Goal: Transaction & Acquisition: Download file/media

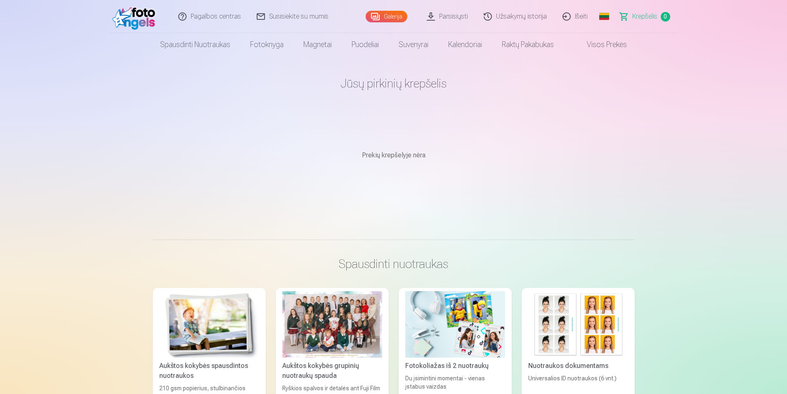
click at [445, 19] on link "Parsisiųsti" at bounding box center [447, 16] width 57 height 33
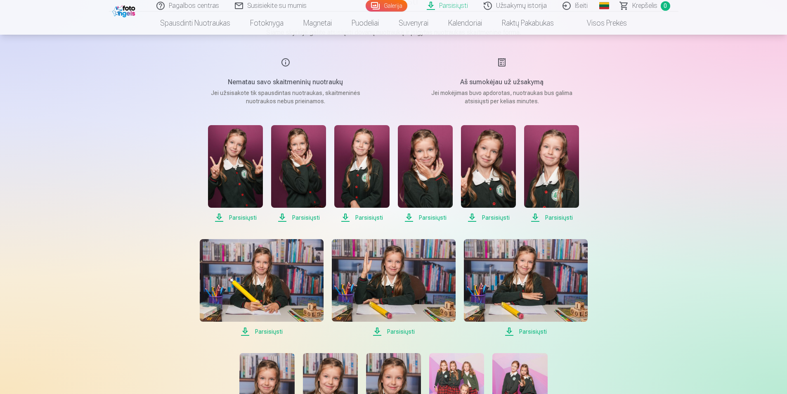
scroll to position [83, 0]
click at [245, 220] on span "Parsisiųsti" at bounding box center [235, 218] width 55 height 10
click at [298, 215] on span "Parsisiųsti" at bounding box center [298, 218] width 55 height 10
click at [370, 217] on span "Parsisiųsti" at bounding box center [361, 218] width 55 height 10
click at [426, 212] on link "Parsisiųsti" at bounding box center [425, 173] width 55 height 97
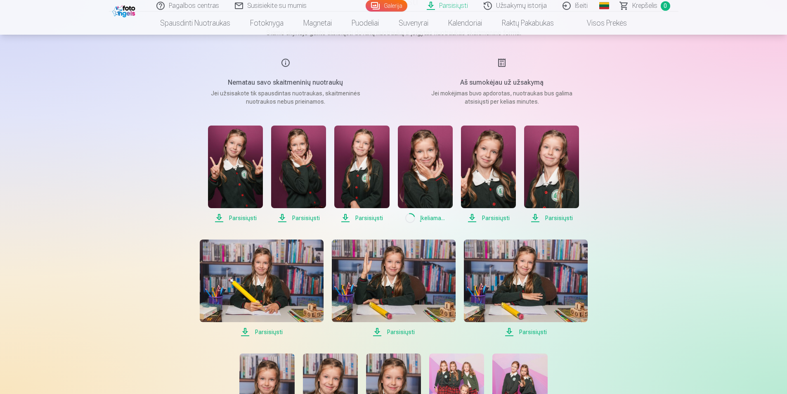
click at [485, 213] on span "Parsisiųsti" at bounding box center [488, 218] width 55 height 10
click at [546, 213] on span "Parsisiųsti" at bounding box center [551, 218] width 55 height 10
drag, startPoint x: 518, startPoint y: 330, endPoint x: 476, endPoint y: 332, distance: 42.1
click at [518, 330] on span "Parsisiųsti" at bounding box center [526, 332] width 124 height 10
drag, startPoint x: 393, startPoint y: 330, endPoint x: 309, endPoint y: 341, distance: 84.6
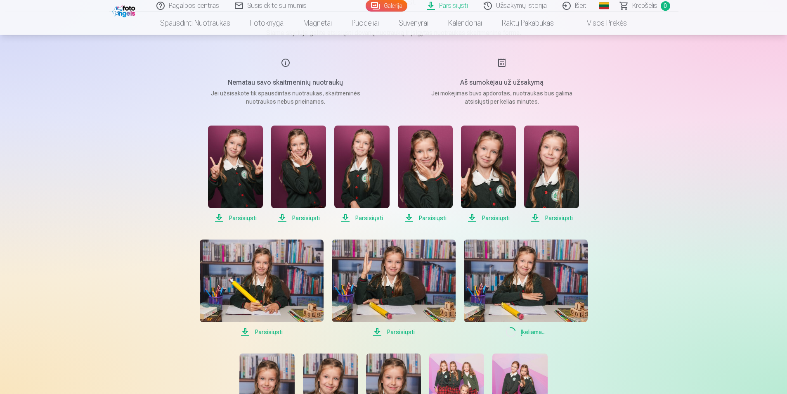
click at [393, 330] on span "Parsisiųsti" at bounding box center [394, 332] width 124 height 10
click at [270, 329] on span "Parsisiųsti" at bounding box center [262, 332] width 124 height 10
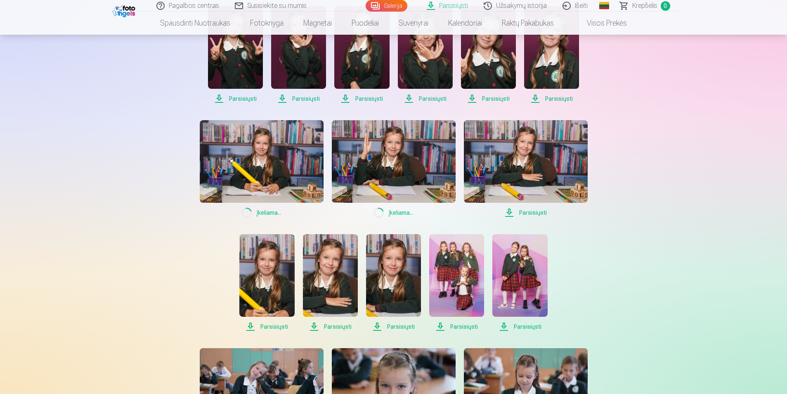
scroll to position [206, 0]
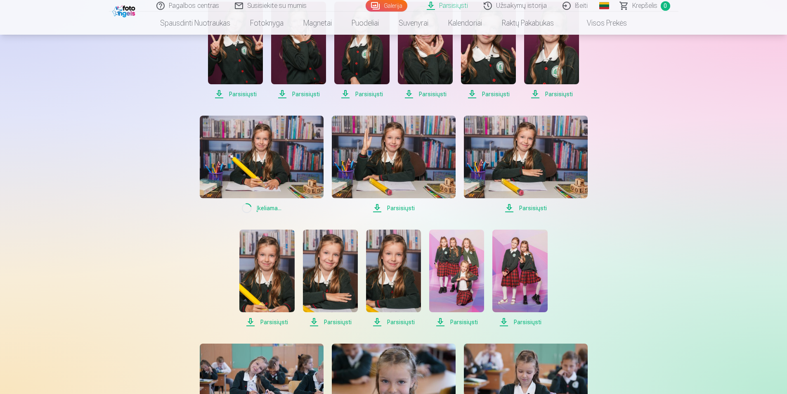
click at [267, 324] on span "Parsisiųsti" at bounding box center [266, 322] width 55 height 10
drag, startPoint x: 327, startPoint y: 316, endPoint x: 343, endPoint y: 318, distance: 16.2
click at [327, 316] on link "Parsisiųsti" at bounding box center [330, 278] width 55 height 97
drag, startPoint x: 386, startPoint y: 320, endPoint x: 393, endPoint y: 319, distance: 6.2
click at [387, 320] on span "Parsisiųsti" at bounding box center [393, 322] width 55 height 10
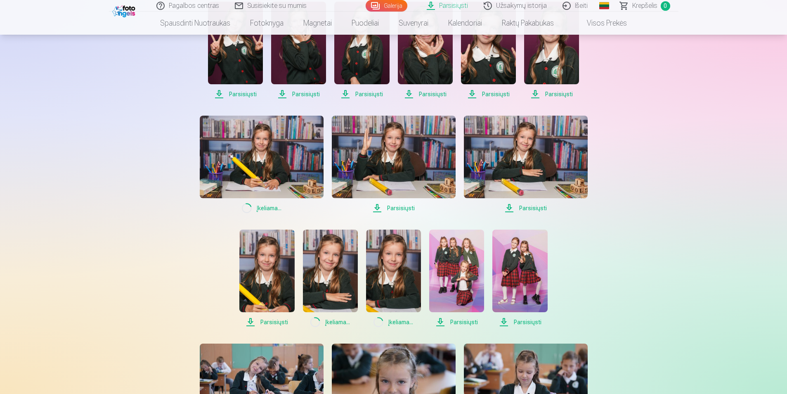
drag, startPoint x: 457, startPoint y: 315, endPoint x: 491, endPoint y: 318, distance: 34.0
click at [457, 315] on link "Parsisiųsti" at bounding box center [456, 278] width 55 height 97
click at [523, 322] on span "Parsisiųsti" at bounding box center [519, 322] width 55 height 10
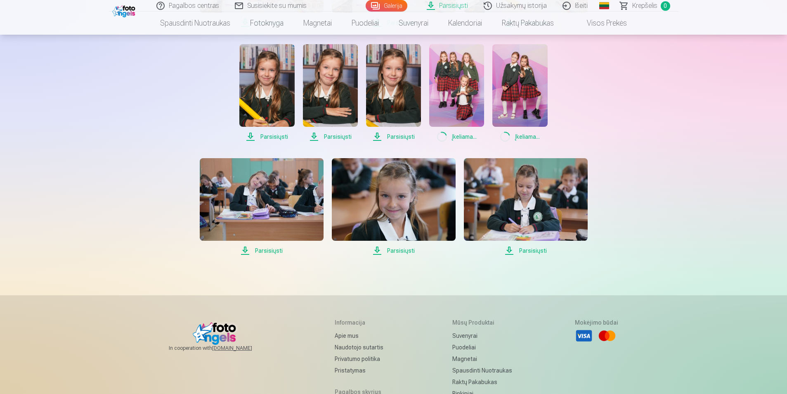
scroll to position [413, 0]
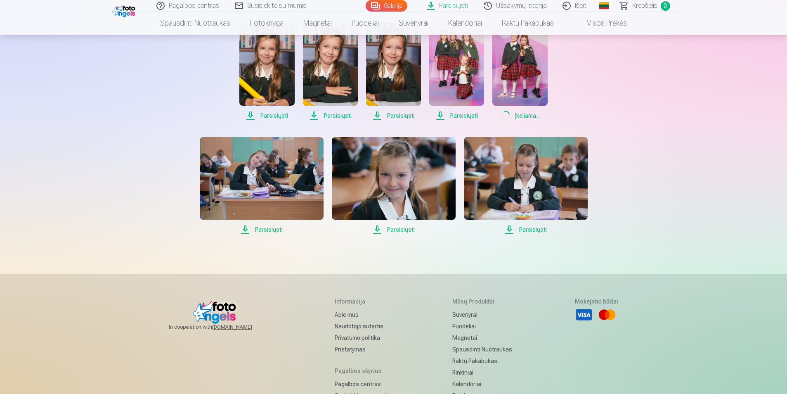
click at [529, 230] on span "Parsisiųsti" at bounding box center [526, 230] width 124 height 10
click at [400, 232] on span "Parsisiųsti" at bounding box center [394, 230] width 124 height 10
click at [268, 232] on span "Parsisiųsti" at bounding box center [262, 230] width 124 height 10
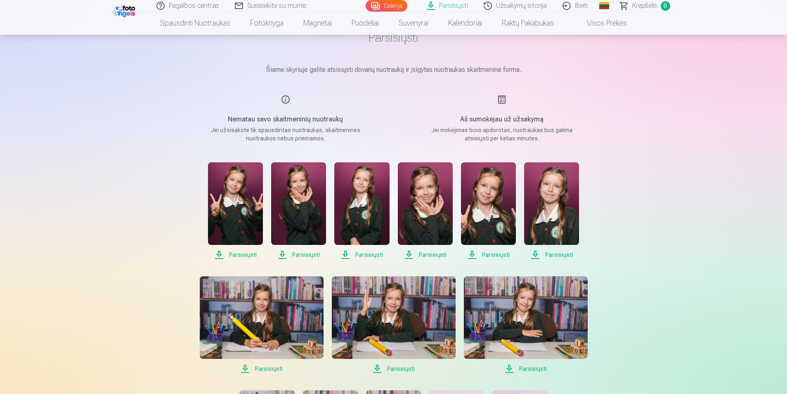
scroll to position [0, 0]
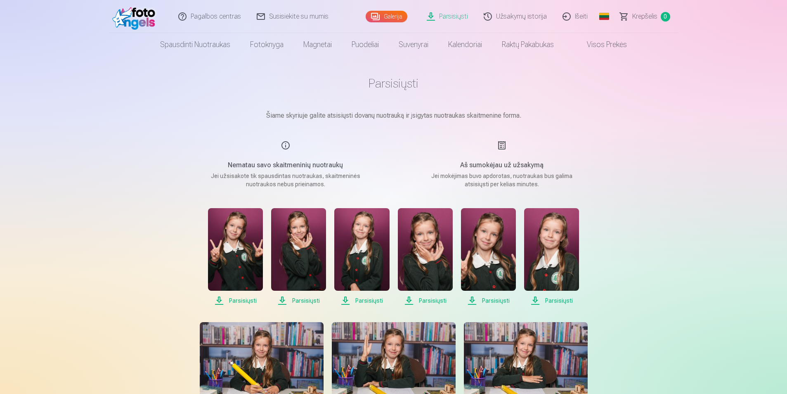
click at [251, 301] on span "Parsisiųsti" at bounding box center [235, 301] width 55 height 10
click at [246, 302] on span "Parsisiųsti" at bounding box center [235, 301] width 55 height 10
click at [296, 303] on span "Parsisiųsti" at bounding box center [298, 301] width 55 height 10
click at [367, 297] on span "Parsisiųsti" at bounding box center [361, 301] width 55 height 10
click at [417, 297] on span "Parsisiųsti" at bounding box center [425, 301] width 55 height 10
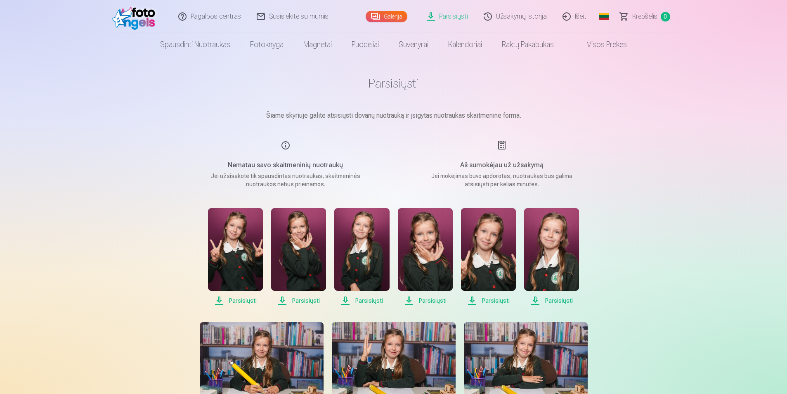
click at [482, 296] on span "Parsisiųsti" at bounding box center [488, 301] width 55 height 10
click at [532, 304] on span "Parsisiųsti" at bounding box center [551, 301] width 55 height 10
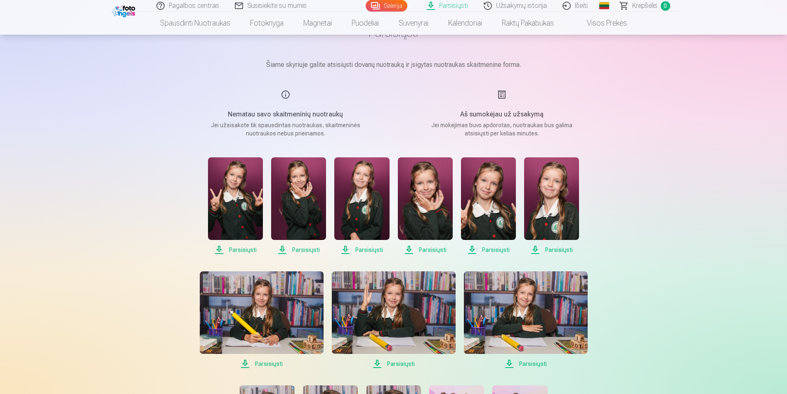
scroll to position [124, 0]
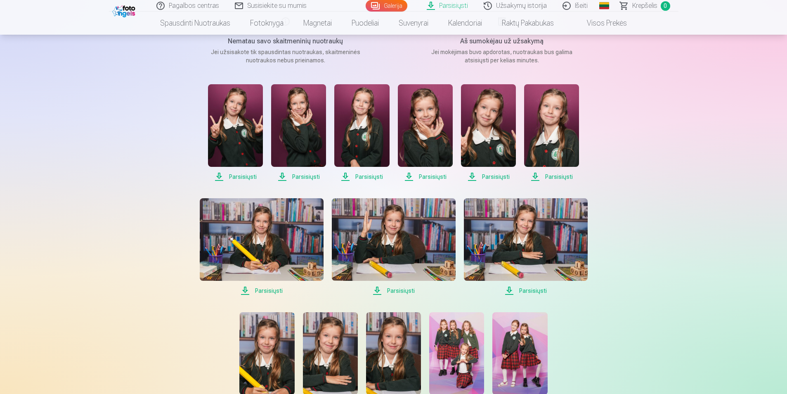
click at [266, 295] on span "Parsisiųsti" at bounding box center [262, 291] width 124 height 10
click at [250, 296] on div "Parsisiųsti Parsisiųsti Parsisiųsti Parsisiųsti Parsisiųsti Parsisiųsti Parsisi…" at bounding box center [393, 303] width 413 height 439
click at [252, 291] on span "Parsisiųsti" at bounding box center [262, 291] width 124 height 10
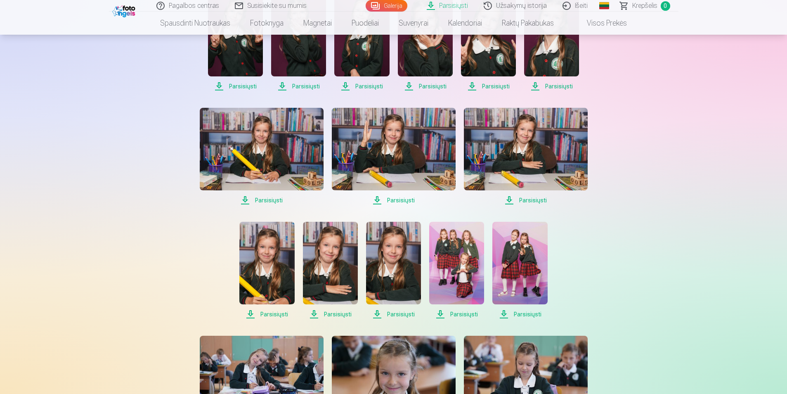
scroll to position [206, 0]
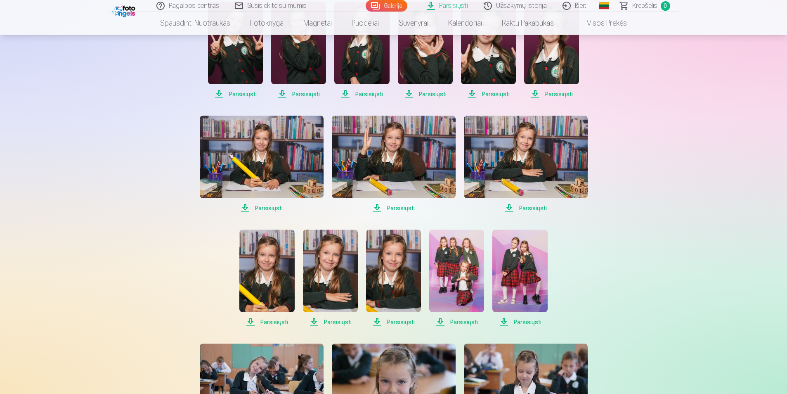
click at [390, 203] on span "Parsisiųsti" at bounding box center [394, 208] width 124 height 10
click at [511, 207] on span "Parsisiųsti" at bounding box center [526, 208] width 124 height 10
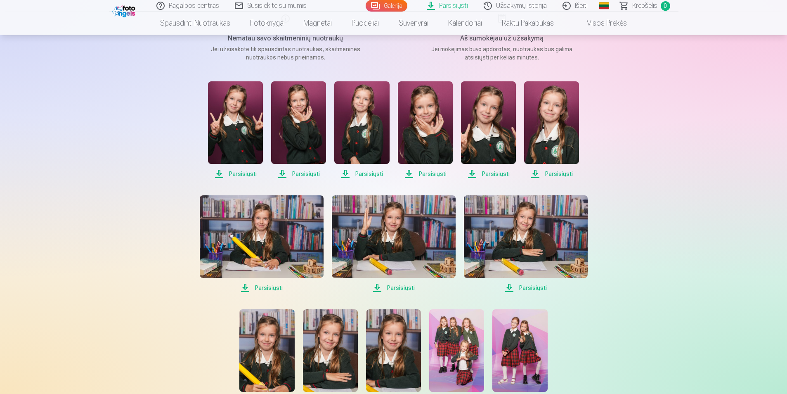
scroll to position [83, 0]
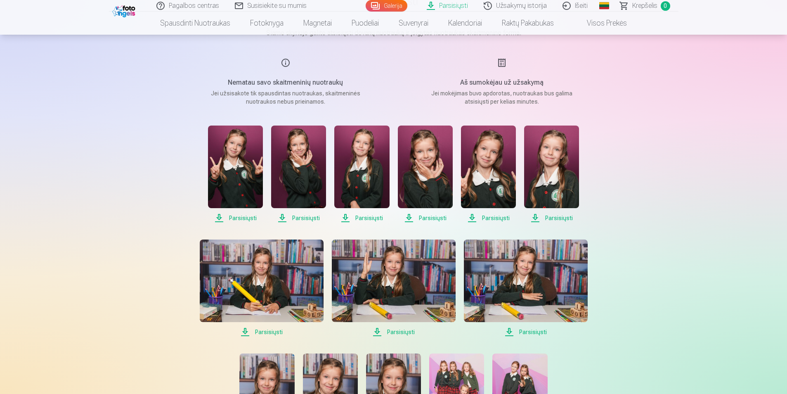
click at [234, 217] on span "Parsisiųsti" at bounding box center [235, 218] width 55 height 10
click at [284, 217] on span "Parsisiųsti" at bounding box center [298, 218] width 55 height 10
click at [372, 218] on span "Parsisiųsti" at bounding box center [361, 218] width 55 height 10
click at [411, 216] on span "Parsisiųsti" at bounding box center [425, 218] width 55 height 10
click at [471, 217] on span "Parsisiųsti" at bounding box center [488, 218] width 55 height 10
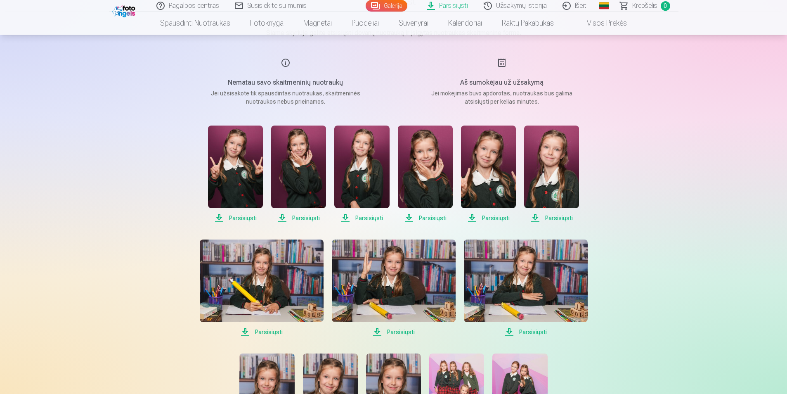
click at [539, 219] on span "Parsisiųsti" at bounding box center [551, 218] width 55 height 10
click at [266, 329] on span "Parsisiųsti" at bounding box center [262, 332] width 124 height 10
click at [381, 329] on span "Parsisiųsti" at bounding box center [394, 332] width 124 height 10
click at [522, 328] on span "Parsisiųsti" at bounding box center [526, 332] width 124 height 10
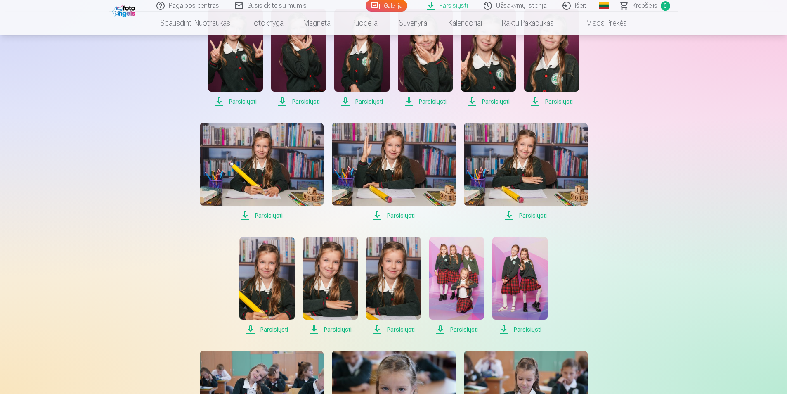
scroll to position [206, 0]
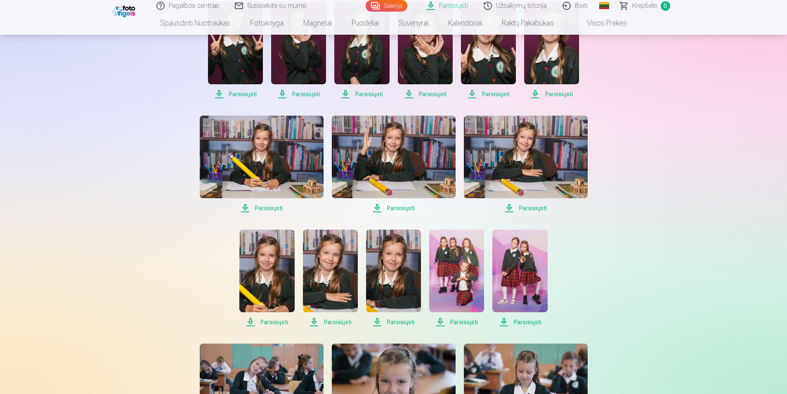
click at [278, 323] on span "Parsisiųsti" at bounding box center [266, 322] width 55 height 10
click at [332, 321] on span "Parsisiųsti" at bounding box center [330, 322] width 55 height 10
click at [395, 321] on span "Parsisiųsti" at bounding box center [393, 322] width 55 height 10
click at [447, 322] on span "Parsisiųsti" at bounding box center [456, 322] width 55 height 10
click at [514, 319] on span "Parsisiųsti" at bounding box center [519, 322] width 55 height 10
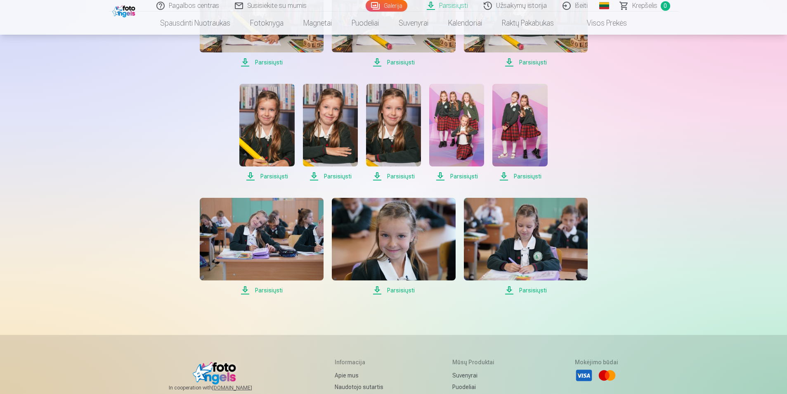
scroll to position [371, 0]
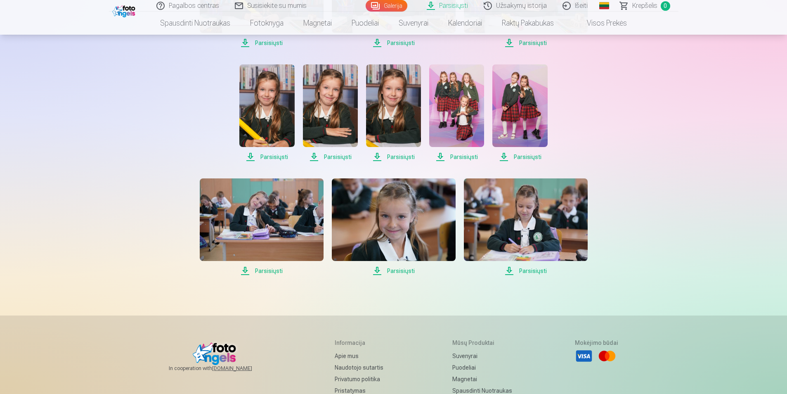
drag, startPoint x: 259, startPoint y: 272, endPoint x: 285, endPoint y: 275, distance: 26.2
click at [259, 272] on span "Parsisiųsti" at bounding box center [262, 271] width 124 height 10
click at [398, 268] on span "Parsisiųsti" at bounding box center [394, 271] width 124 height 10
click at [513, 272] on span "Parsisiųsti" at bounding box center [526, 271] width 124 height 10
